Goal: Information Seeking & Learning: Learn about a topic

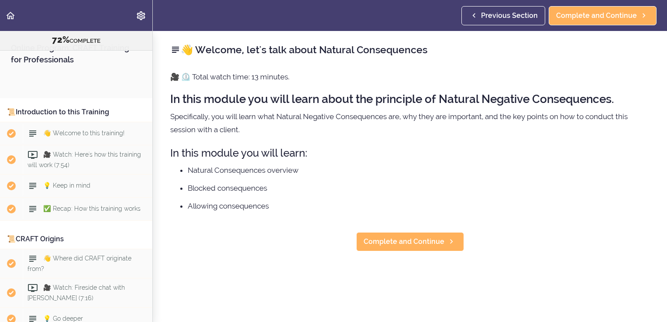
scroll to position [4696, 0]
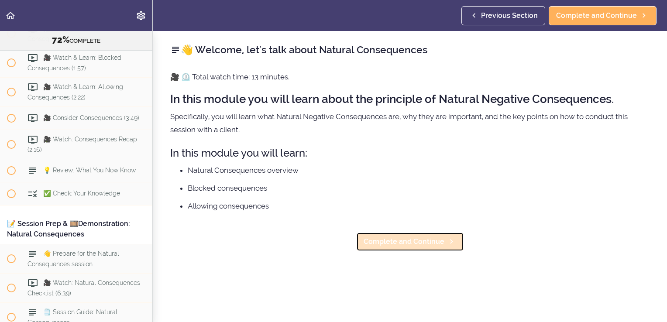
click at [388, 241] on span "Complete and Continue" at bounding box center [403, 241] width 81 height 10
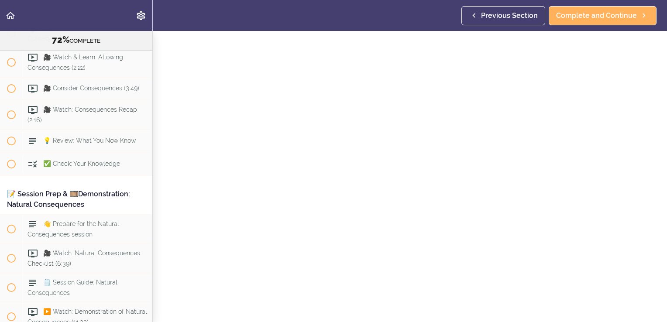
scroll to position [44, 0]
click at [481, 306] on section "Online Program: CRAFT Training for Professionals 72% COMPLETE 📜Introduction to …" at bounding box center [333, 176] width 667 height 291
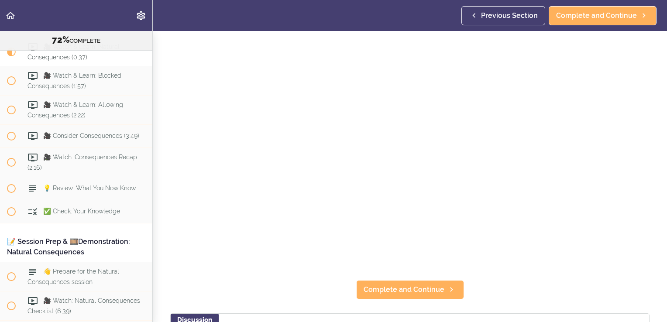
scroll to position [87, 0]
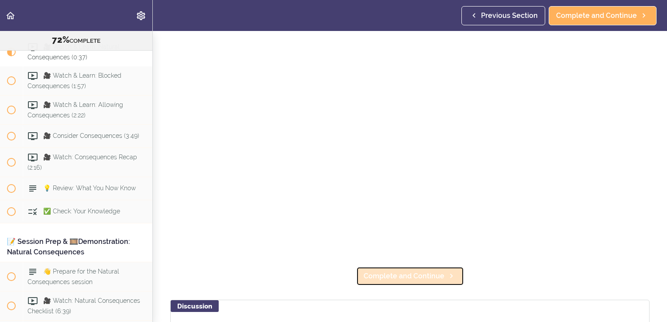
click at [421, 272] on span "Complete and Continue" at bounding box center [403, 276] width 81 height 10
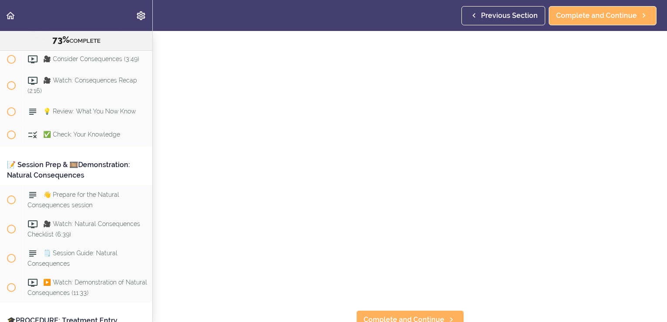
scroll to position [87, 0]
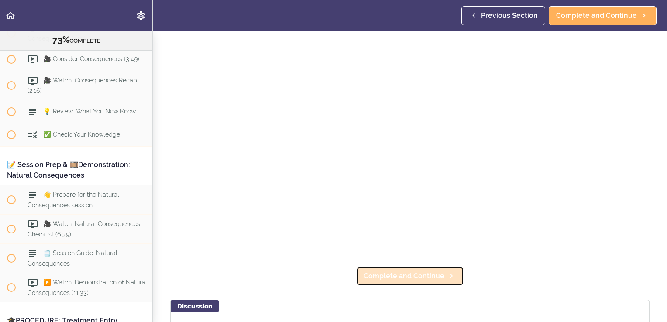
drag, startPoint x: 457, startPoint y: 264, endPoint x: 379, endPoint y: 278, distance: 79.3
click at [379, 278] on link "Complete and Continue" at bounding box center [410, 276] width 108 height 19
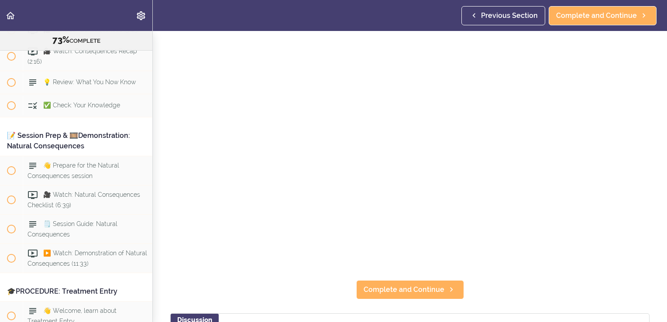
scroll to position [87, 0]
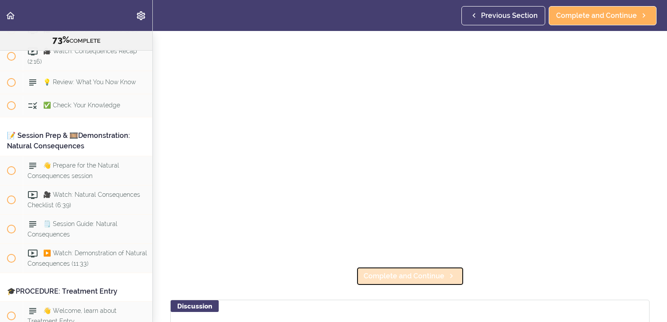
click at [371, 271] on span "Complete and Continue" at bounding box center [403, 276] width 81 height 10
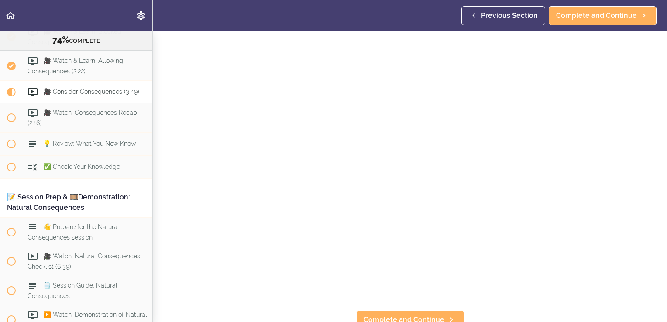
scroll to position [87, 0]
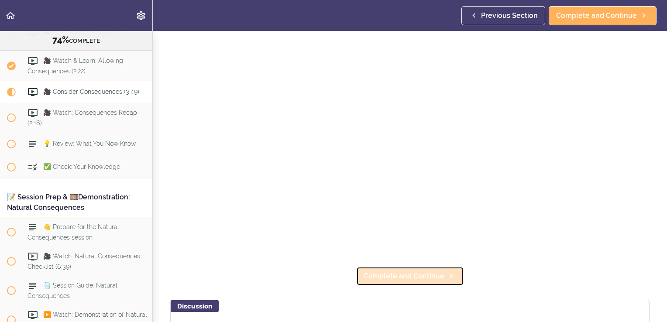
click at [398, 271] on span "Complete and Continue" at bounding box center [403, 276] width 81 height 10
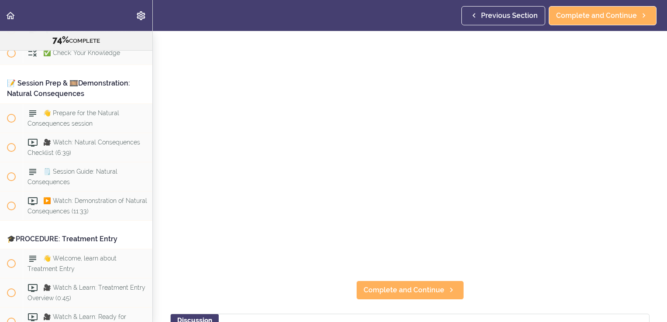
scroll to position [87, 0]
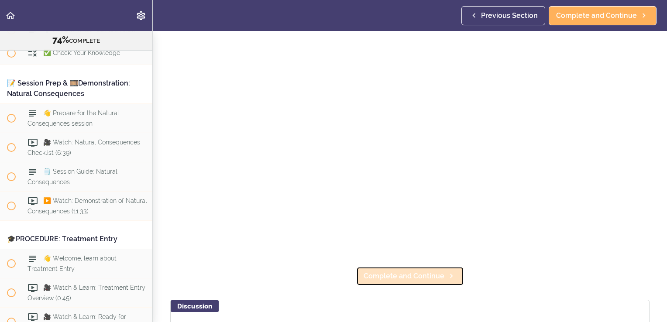
click at [404, 271] on span "Complete and Continue" at bounding box center [403, 276] width 81 height 10
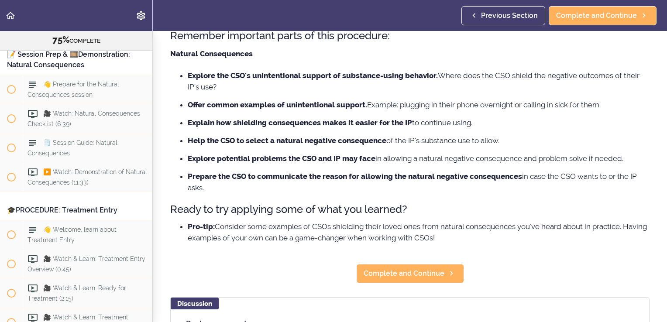
scroll to position [87, 0]
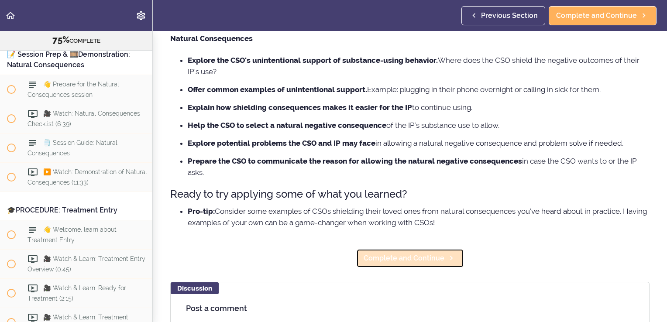
click at [410, 263] on link "Complete and Continue" at bounding box center [410, 258] width 108 height 19
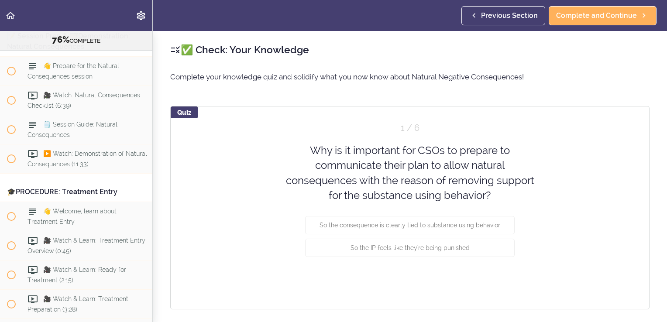
scroll to position [4889, 0]
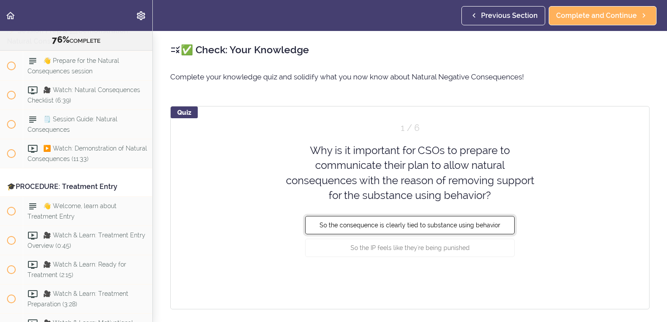
click at [414, 222] on span "So the consequence is clearly tied to substance using behavior" at bounding box center [409, 225] width 181 height 7
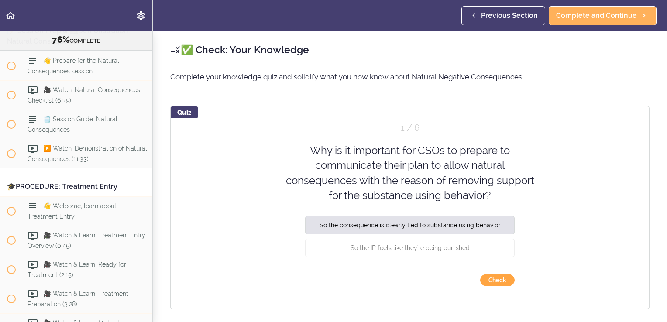
click at [499, 282] on button "Check" at bounding box center [497, 280] width 34 height 12
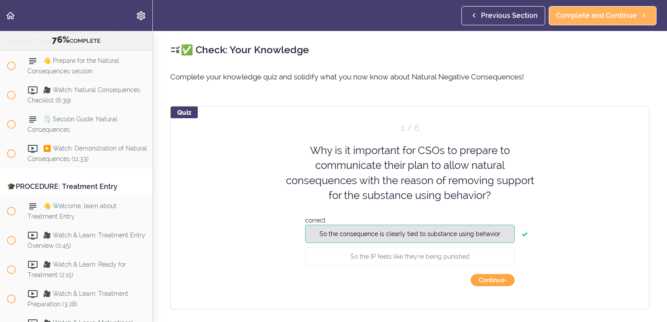
click at [499, 282] on button "Continue ›" at bounding box center [492, 280] width 44 height 12
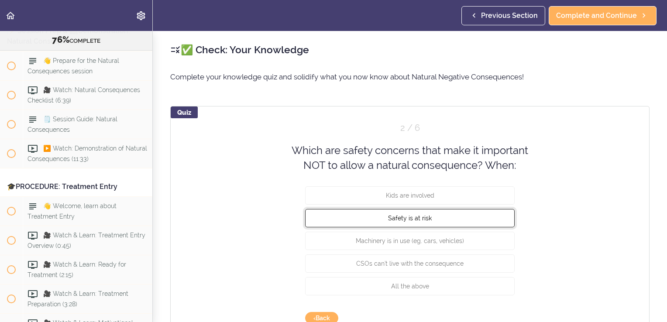
click at [447, 215] on button "Safety is at risk" at bounding box center [409, 218] width 209 height 18
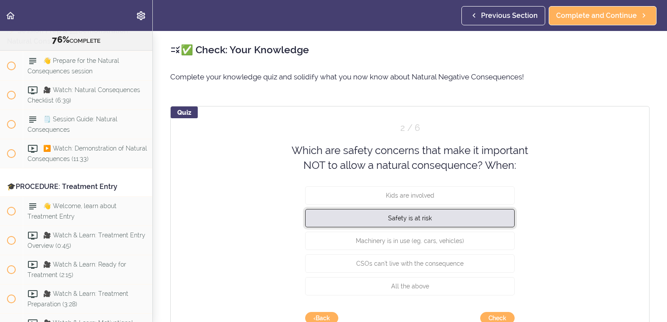
scroll to position [44, 0]
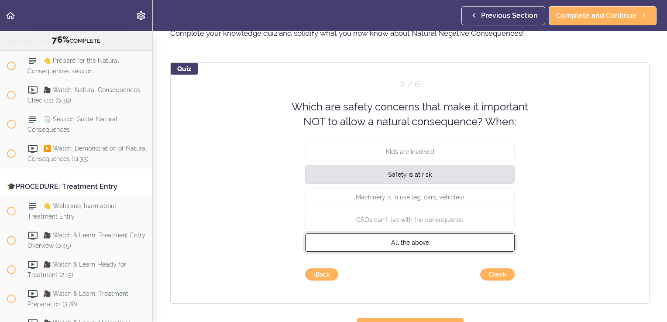
click at [435, 239] on button "All the above" at bounding box center [409, 242] width 209 height 18
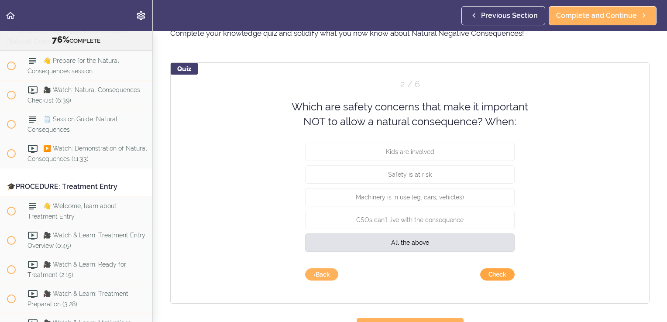
click at [485, 276] on button "Check" at bounding box center [497, 274] width 34 height 12
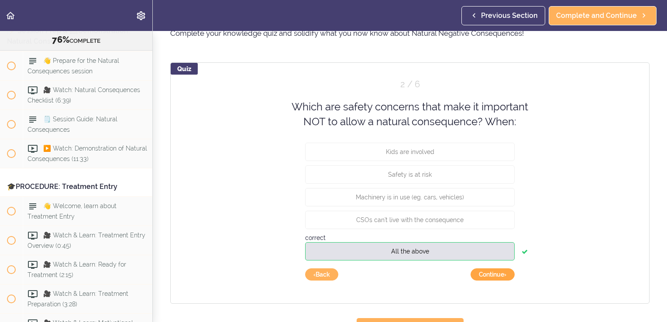
click at [485, 276] on button "Continue ›" at bounding box center [492, 274] width 44 height 12
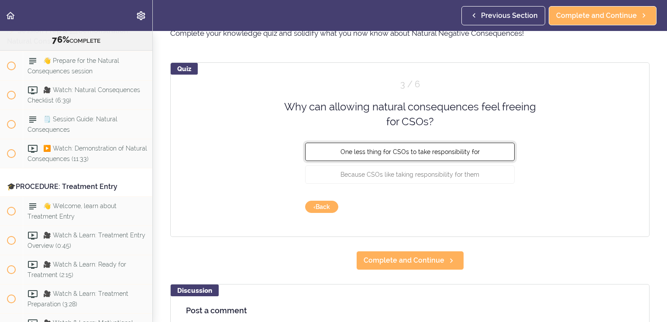
click at [442, 152] on span "One less thing for CSOs to take responsibility for" at bounding box center [409, 151] width 139 height 7
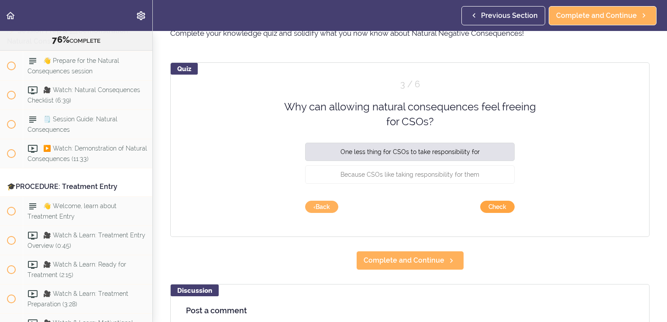
click at [486, 204] on button "Check" at bounding box center [497, 207] width 34 height 12
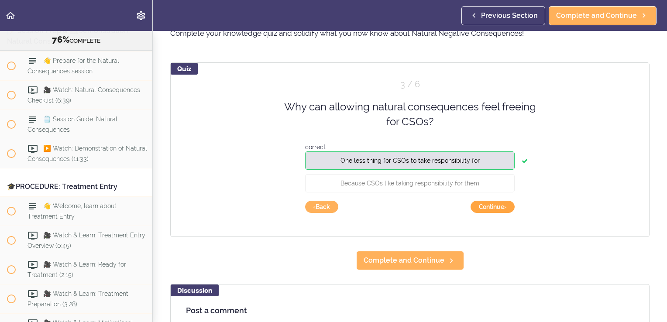
click at [489, 209] on button "Continue ›" at bounding box center [492, 207] width 44 height 12
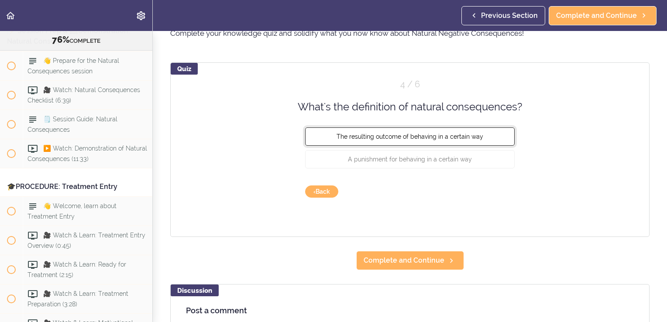
click at [447, 134] on span "The resulting outcome of behaving in a certain way" at bounding box center [409, 136] width 147 height 7
click at [484, 187] on button "Check" at bounding box center [497, 191] width 34 height 12
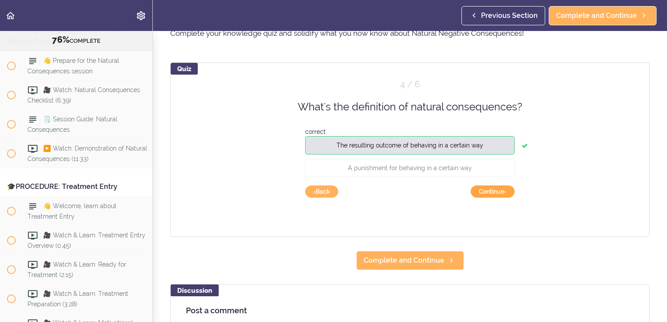
click at [484, 187] on button "Continue ›" at bounding box center [492, 191] width 44 height 12
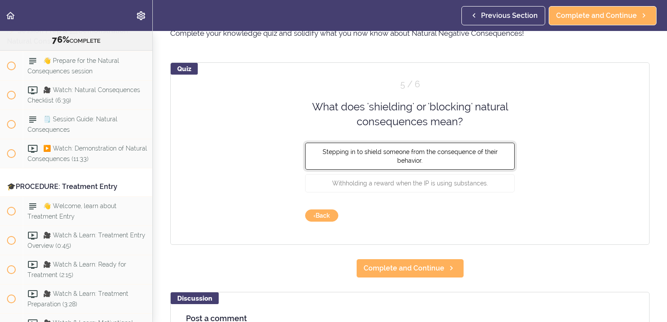
click at [467, 160] on button "Stepping in to shield someone from the consequence of their behavior." at bounding box center [409, 155] width 209 height 27
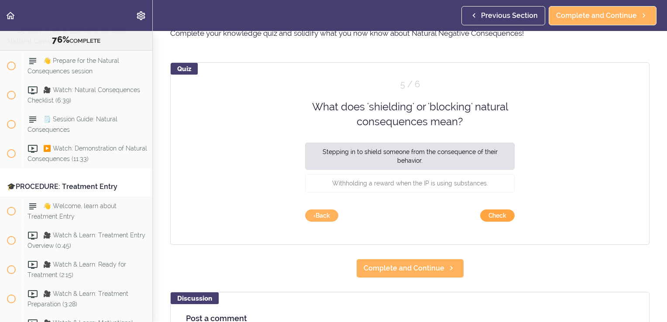
click at [488, 210] on button "Check" at bounding box center [497, 215] width 34 height 12
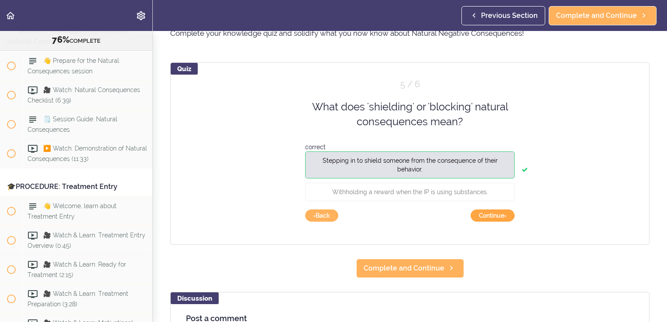
click at [488, 212] on button "Continue ›" at bounding box center [492, 215] width 44 height 12
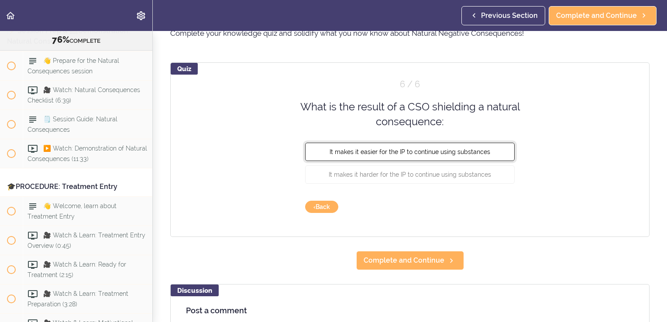
click at [466, 154] on button "It makes it easier for the IP to continue using substances" at bounding box center [409, 151] width 209 height 18
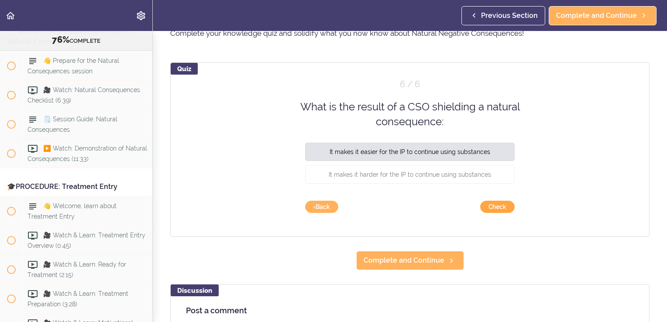
click at [489, 207] on button "Check" at bounding box center [497, 207] width 34 height 12
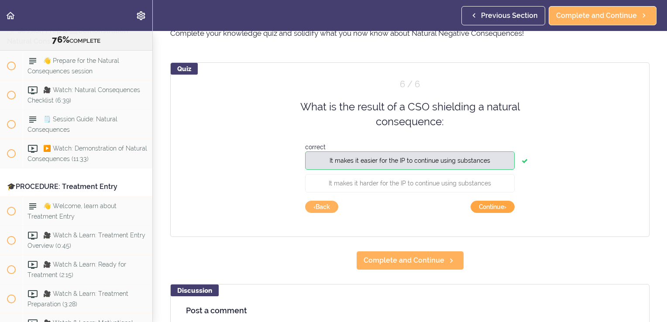
click at [489, 207] on button "Continue ›" at bounding box center [492, 207] width 44 height 12
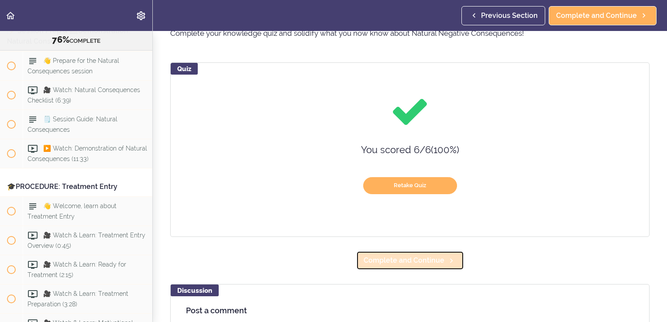
click at [428, 257] on span "Complete and Continue" at bounding box center [403, 260] width 81 height 10
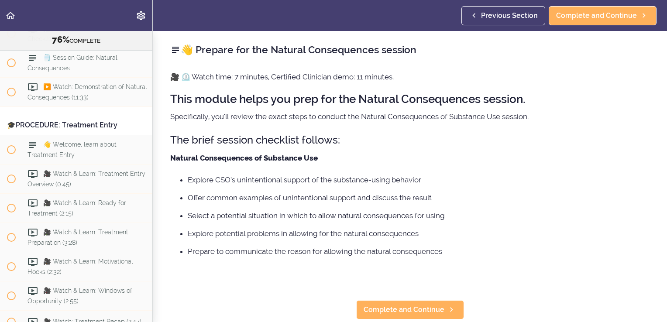
scroll to position [44, 0]
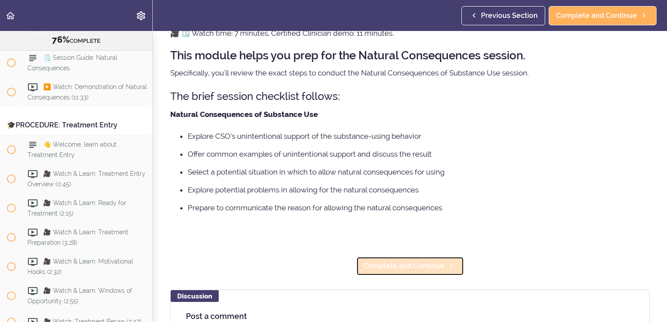
click at [426, 264] on span "Complete and Continue" at bounding box center [403, 266] width 81 height 10
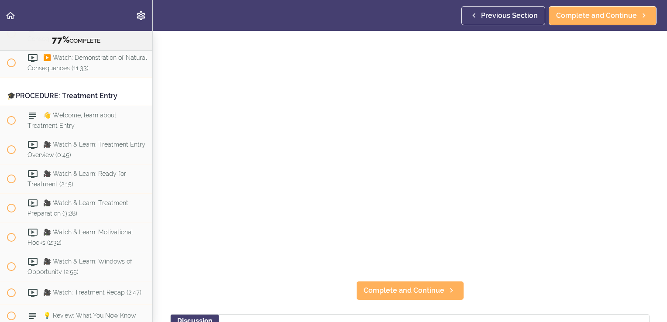
scroll to position [87, 0]
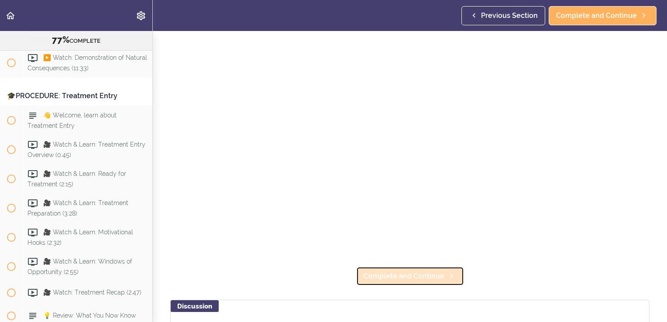
click at [376, 271] on span "Complete and Continue" at bounding box center [403, 276] width 81 height 10
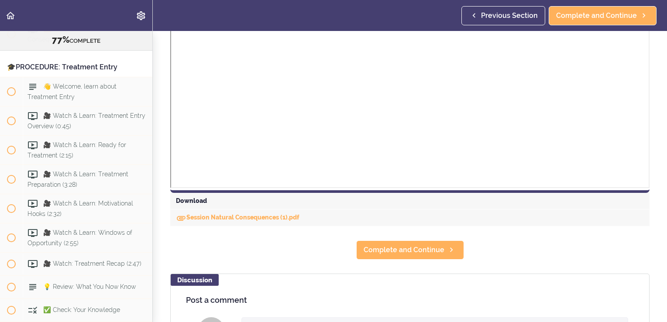
scroll to position [305, 0]
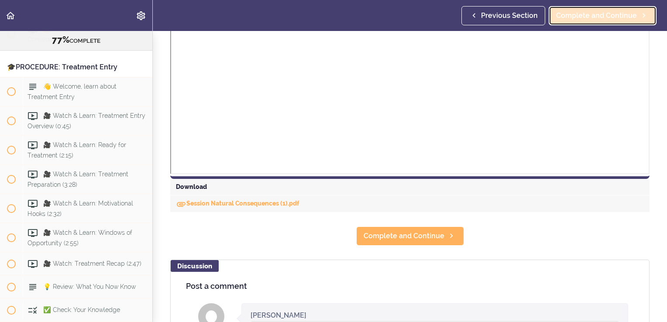
click at [611, 19] on span "Complete and Continue" at bounding box center [596, 15] width 81 height 10
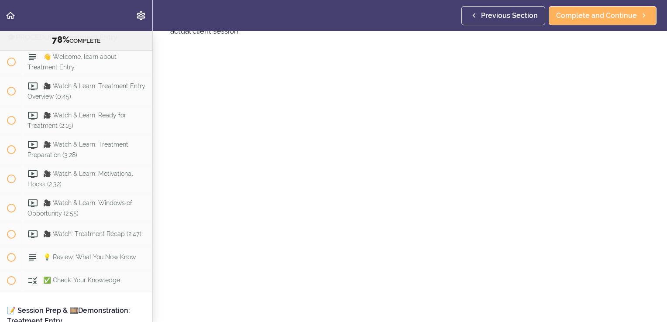
scroll to position [116, 0]
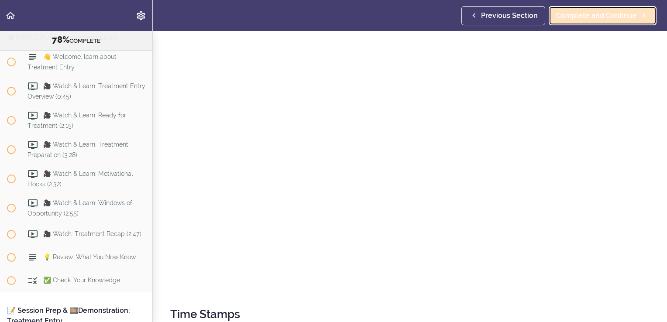
click at [599, 18] on span "Complete and Continue" at bounding box center [596, 15] width 81 height 10
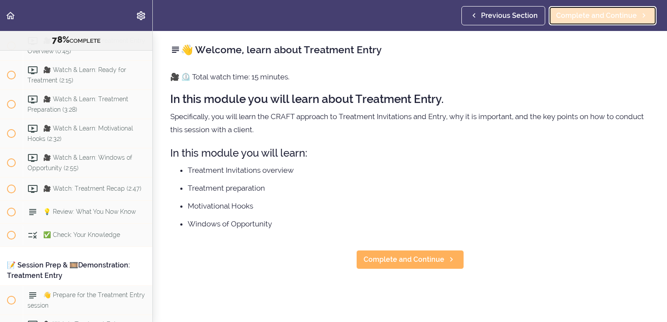
scroll to position [5095, 0]
